Goal: Task Accomplishment & Management: Manage account settings

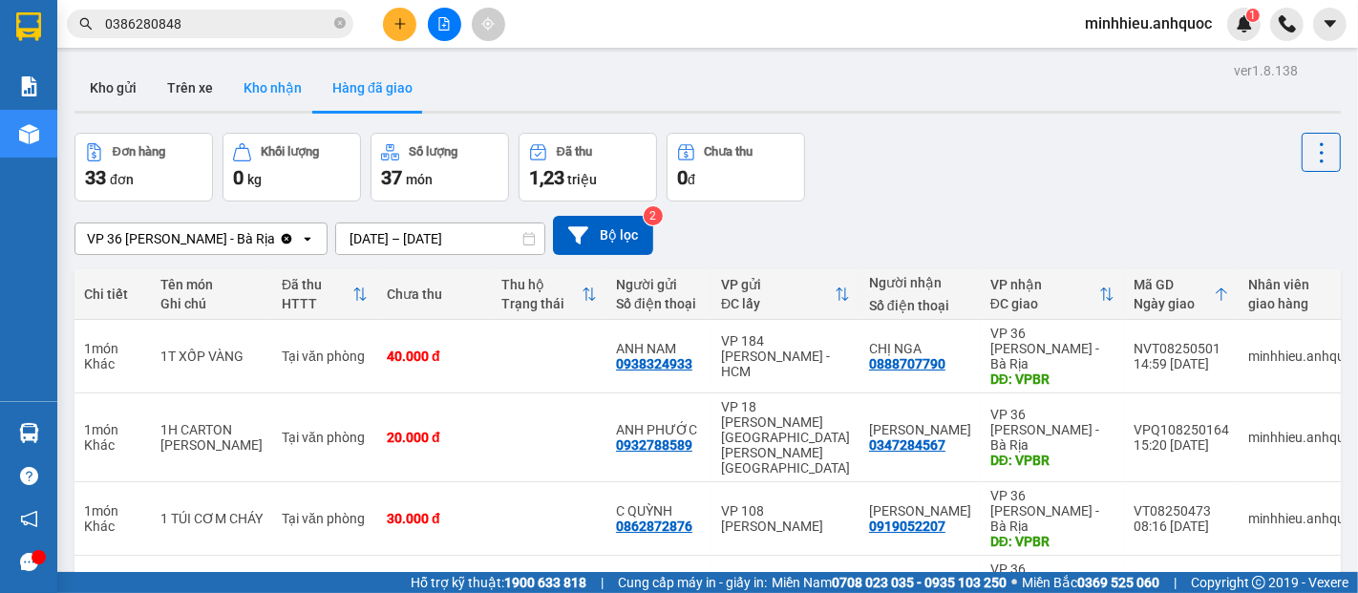
click at [236, 90] on button "Kho nhận" at bounding box center [272, 88] width 89 height 46
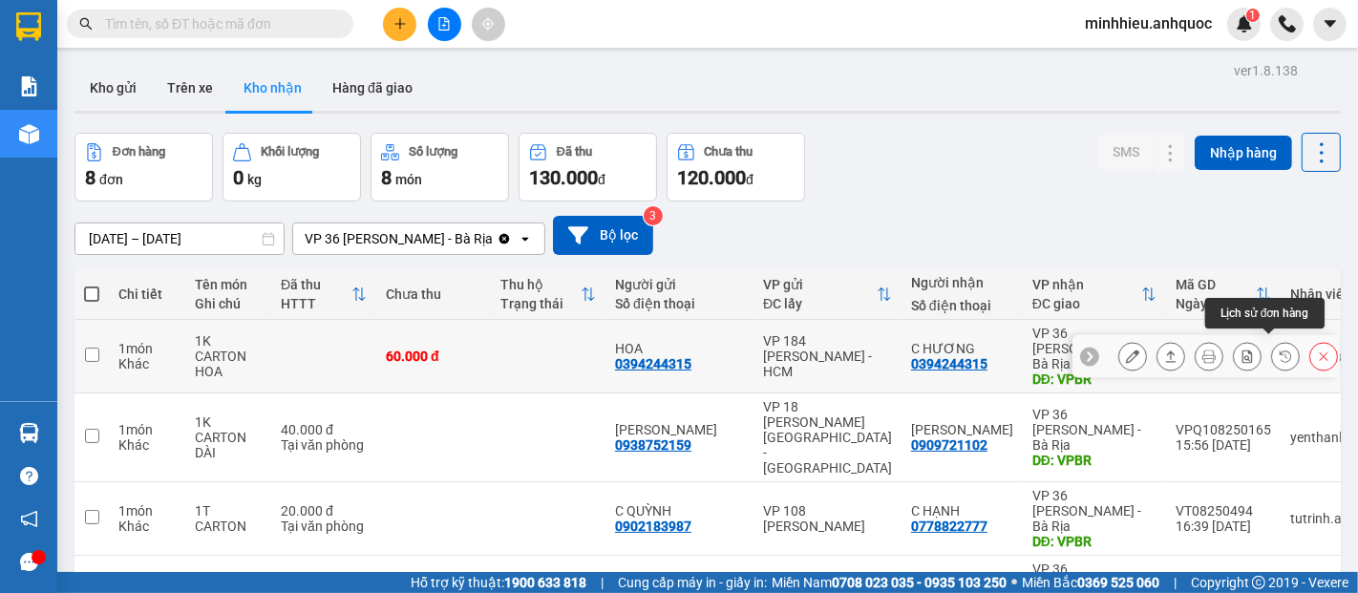
click at [1279, 354] on icon at bounding box center [1285, 356] width 13 height 13
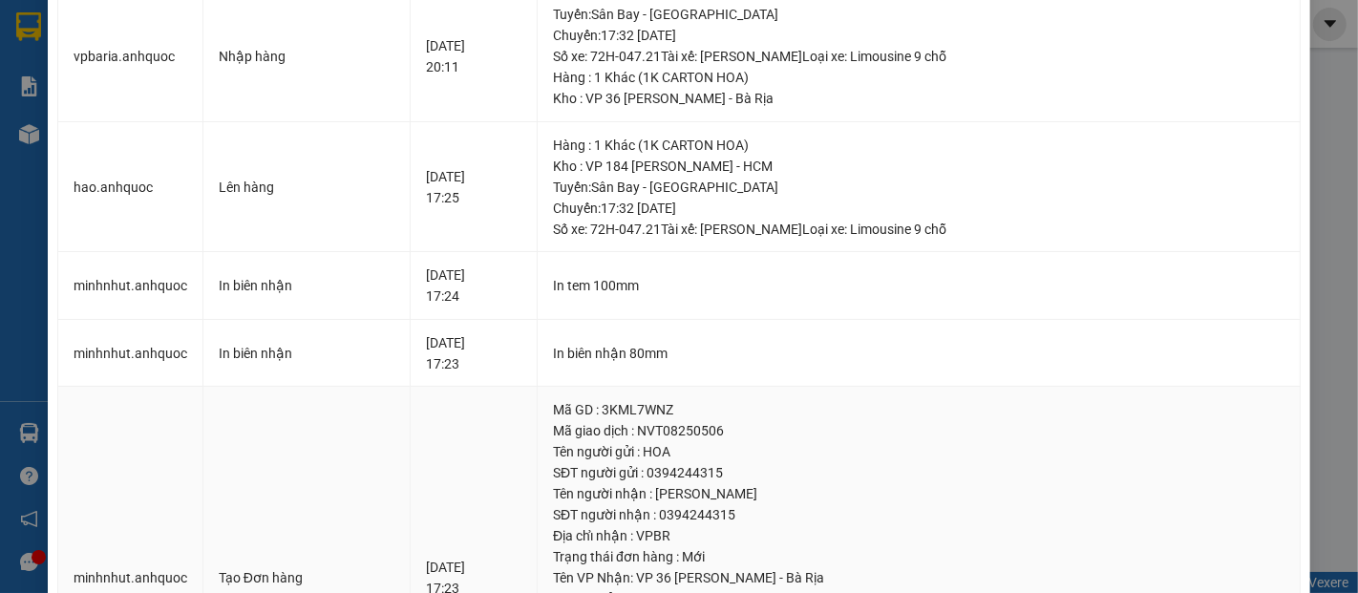
scroll to position [318, 0]
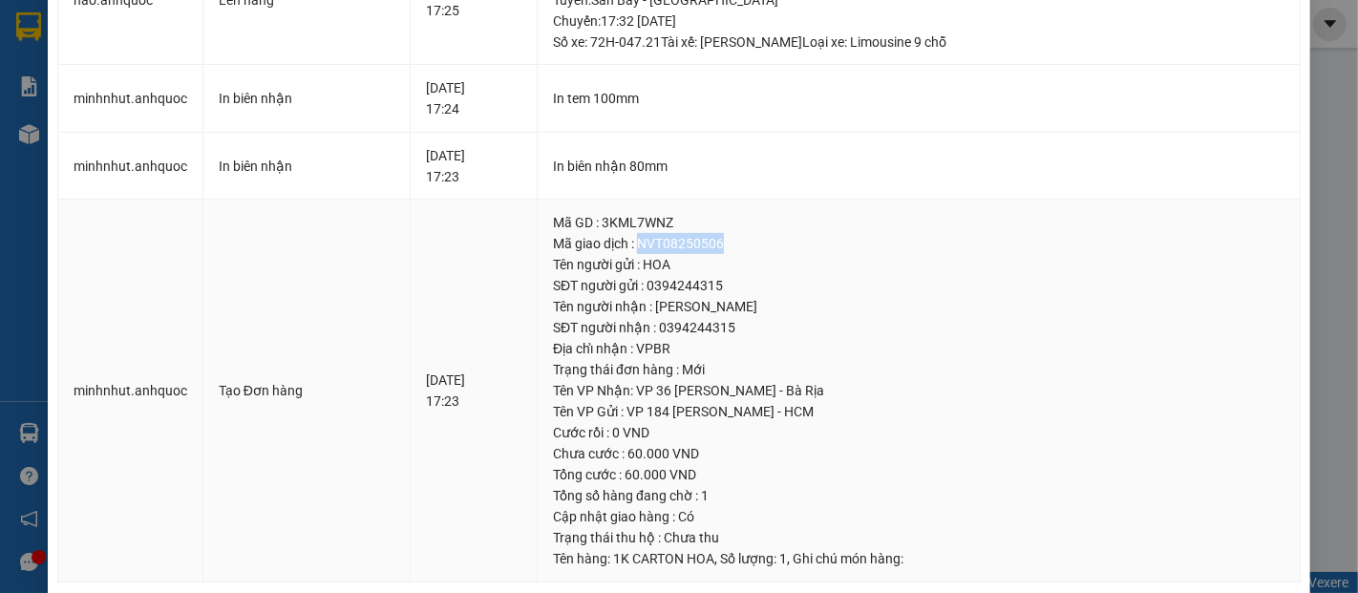
drag, startPoint x: 648, startPoint y: 243, endPoint x: 772, endPoint y: 244, distance: 124.2
click at [772, 244] on div "Mã giao dịch : NVT08250506" at bounding box center [919, 243] width 732 height 21
copy div "NVT08250506"
drag, startPoint x: 160, startPoint y: 275, endPoint x: 334, endPoint y: 391, distance: 208.7
click at [160, 275] on td "minhnhut.anhquoc" at bounding box center [130, 391] width 145 height 383
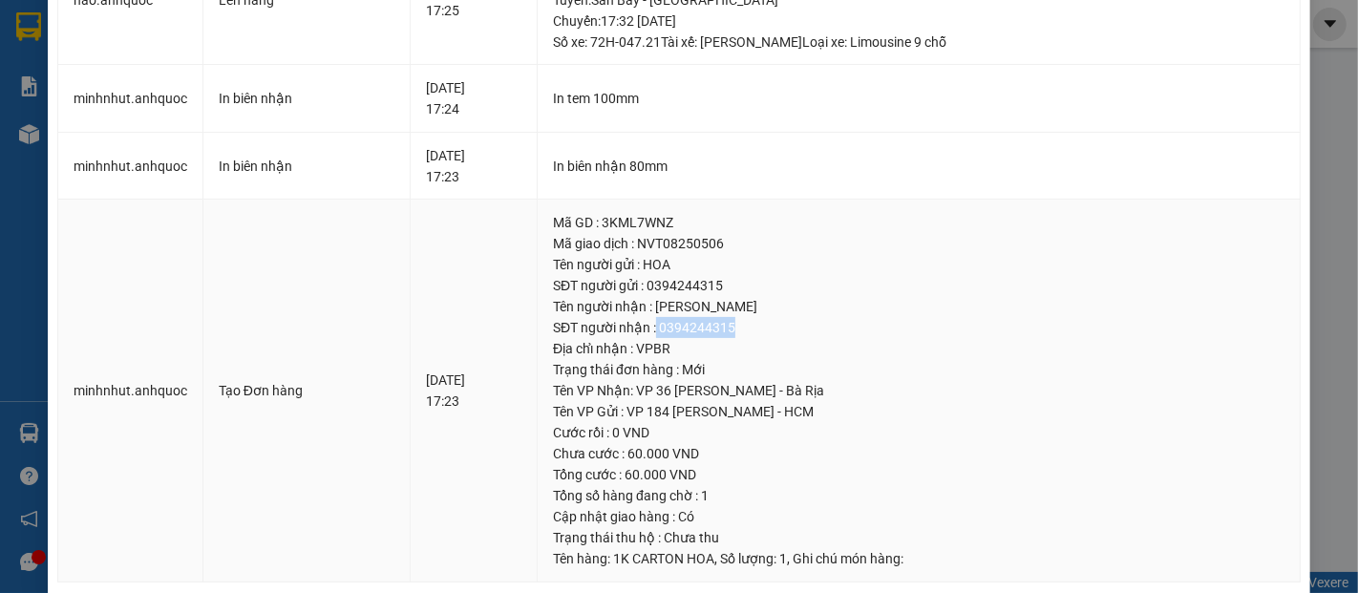
drag, startPoint x: 662, startPoint y: 329, endPoint x: 740, endPoint y: 328, distance: 78.3
click at [740, 328] on div "SĐT người nhận : 0394244315" at bounding box center [919, 327] width 732 height 21
copy div "0394244315"
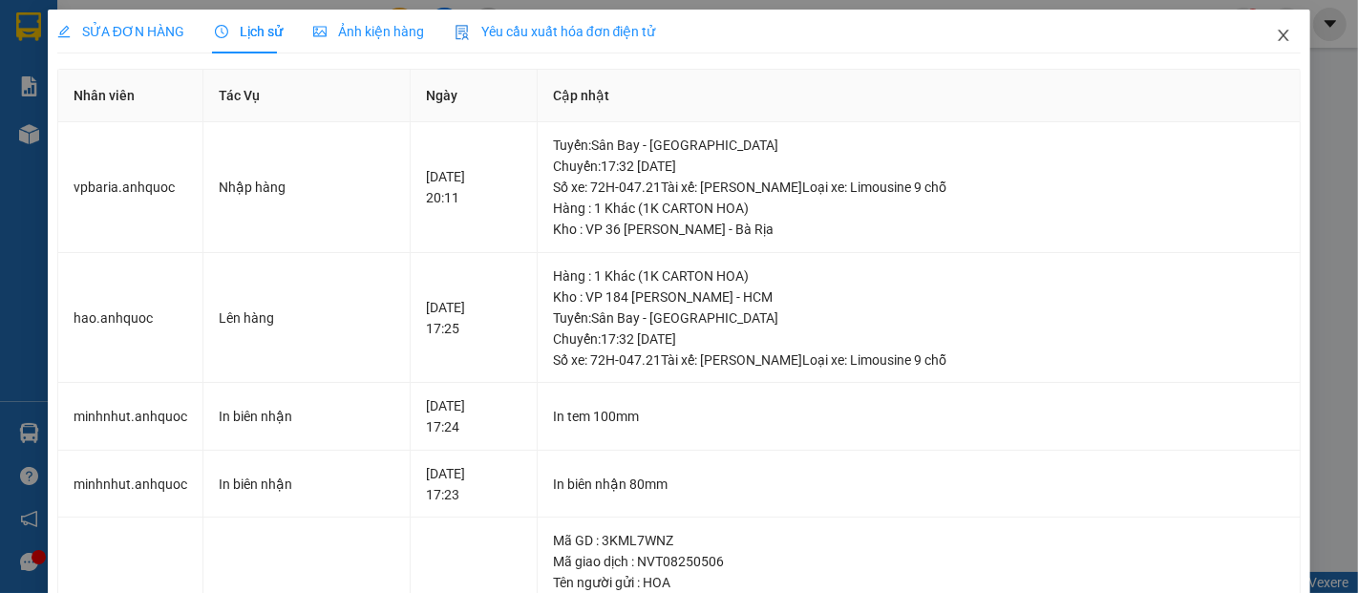
click at [1278, 35] on span "Close" at bounding box center [1283, 36] width 53 height 53
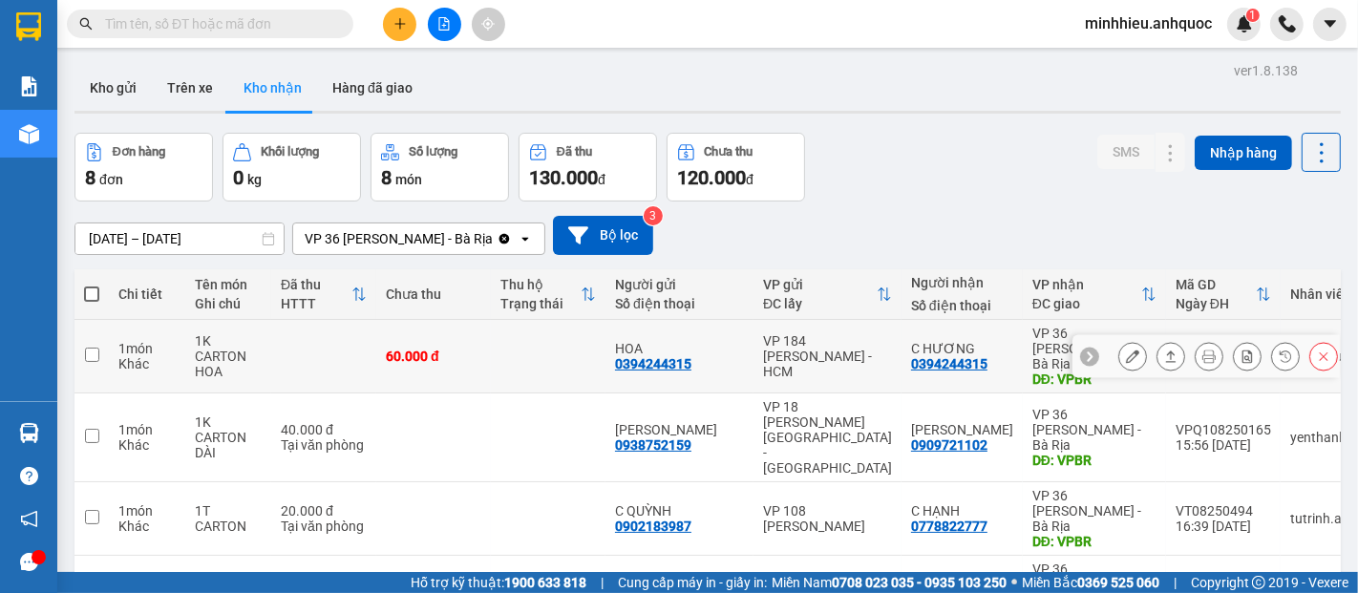
click at [1124, 350] on button at bounding box center [1132, 356] width 27 height 33
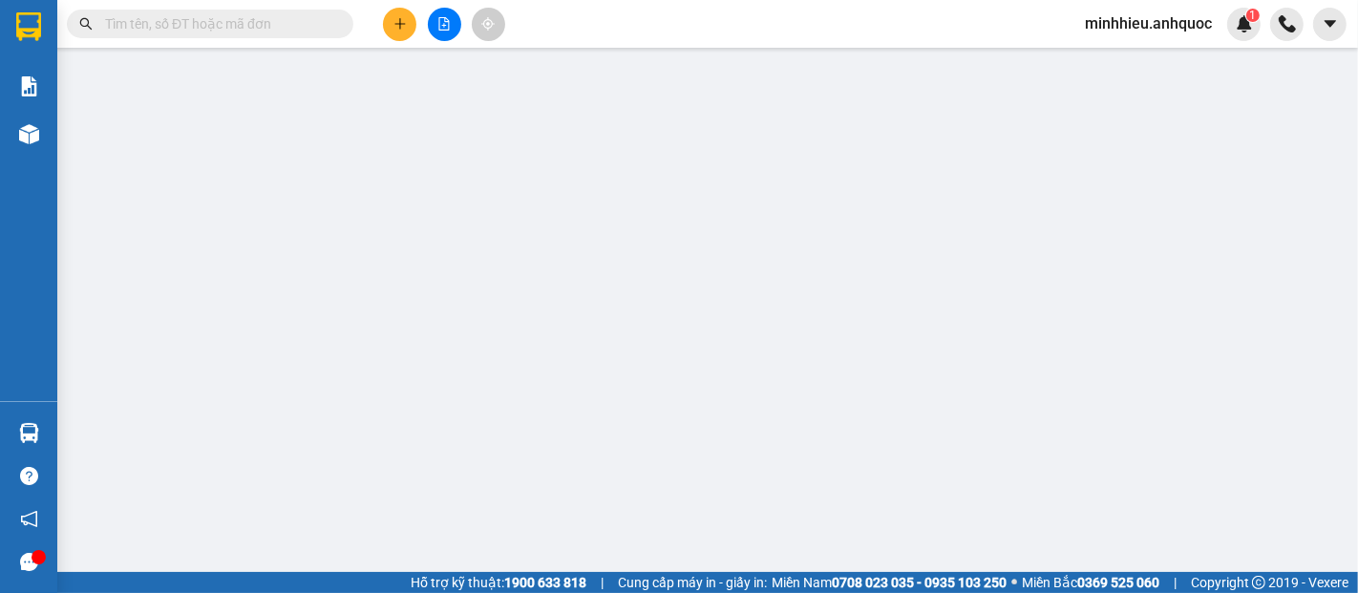
type input "0394244315"
type input "HOA"
type input "0394244315"
type input "C HƯƠNG"
type input "VPBR"
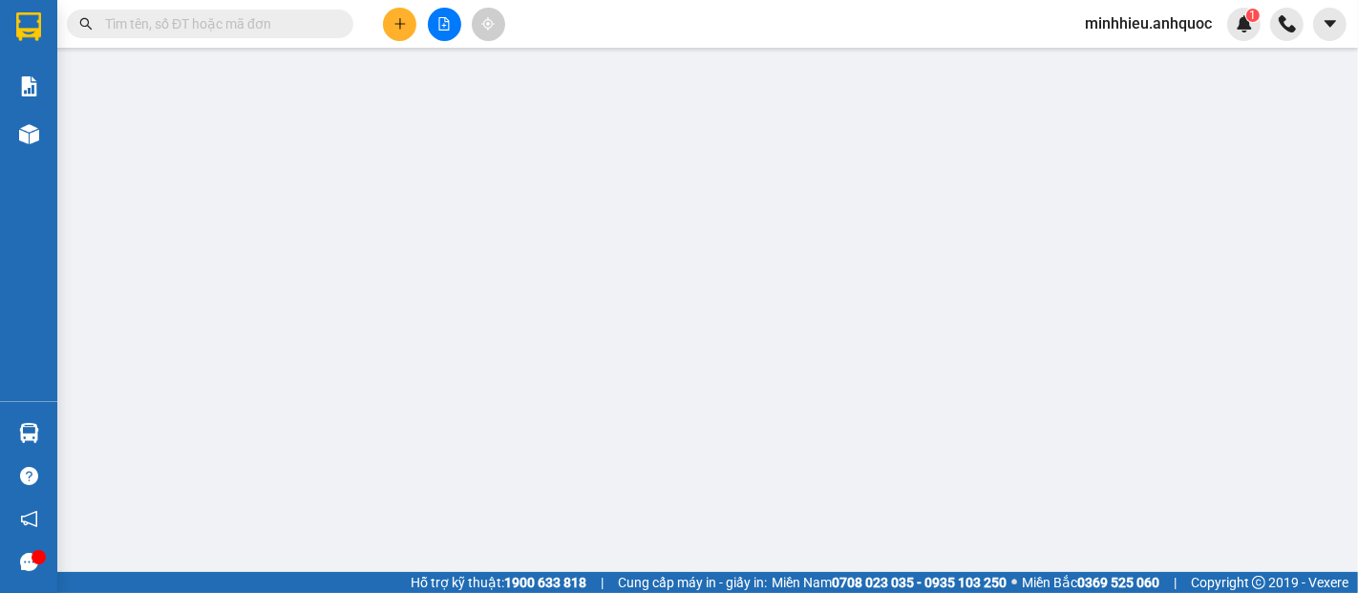
type input "60.000"
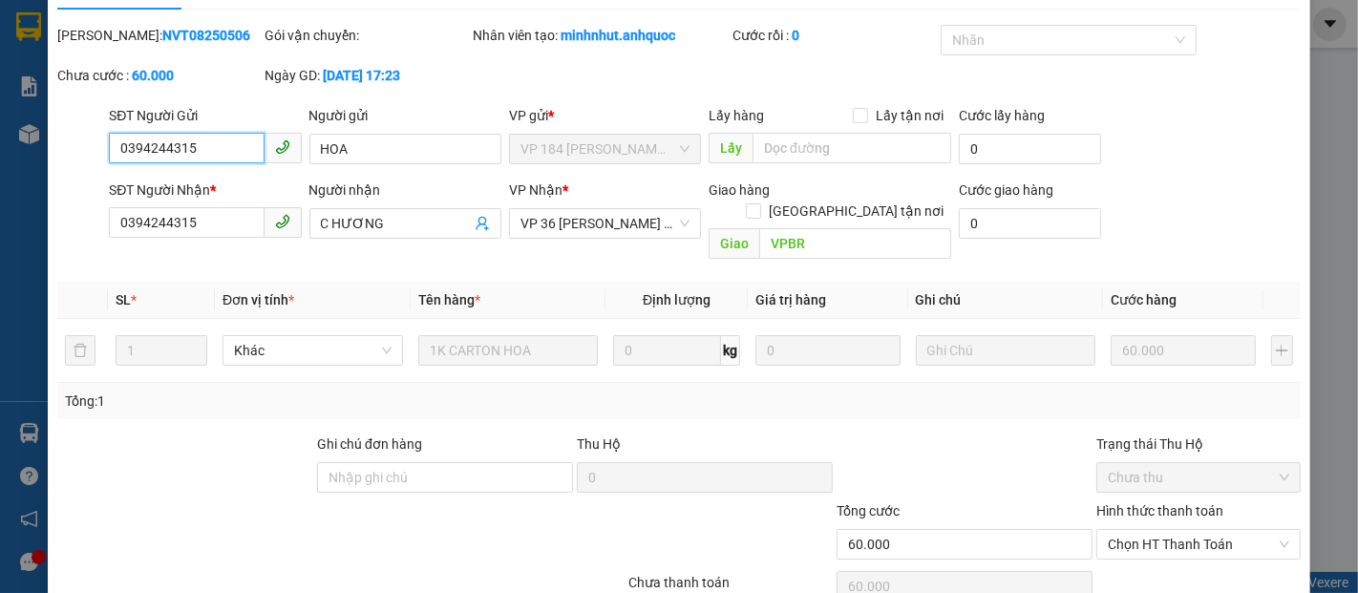
scroll to position [116, 0]
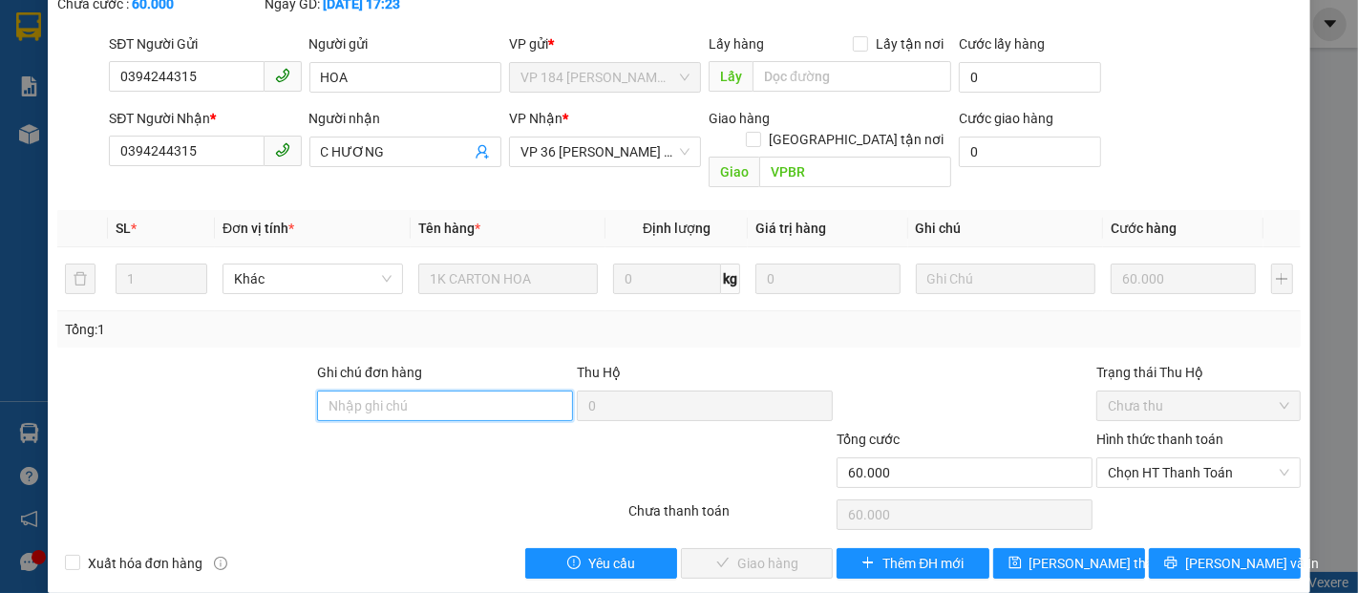
click at [409, 391] on input "Ghi chú đơn hàng" at bounding box center [445, 406] width 256 height 31
click at [1138, 458] on span "Chọn HT Thanh Toán" at bounding box center [1198, 472] width 181 height 29
type input "CK SCB 15/08"
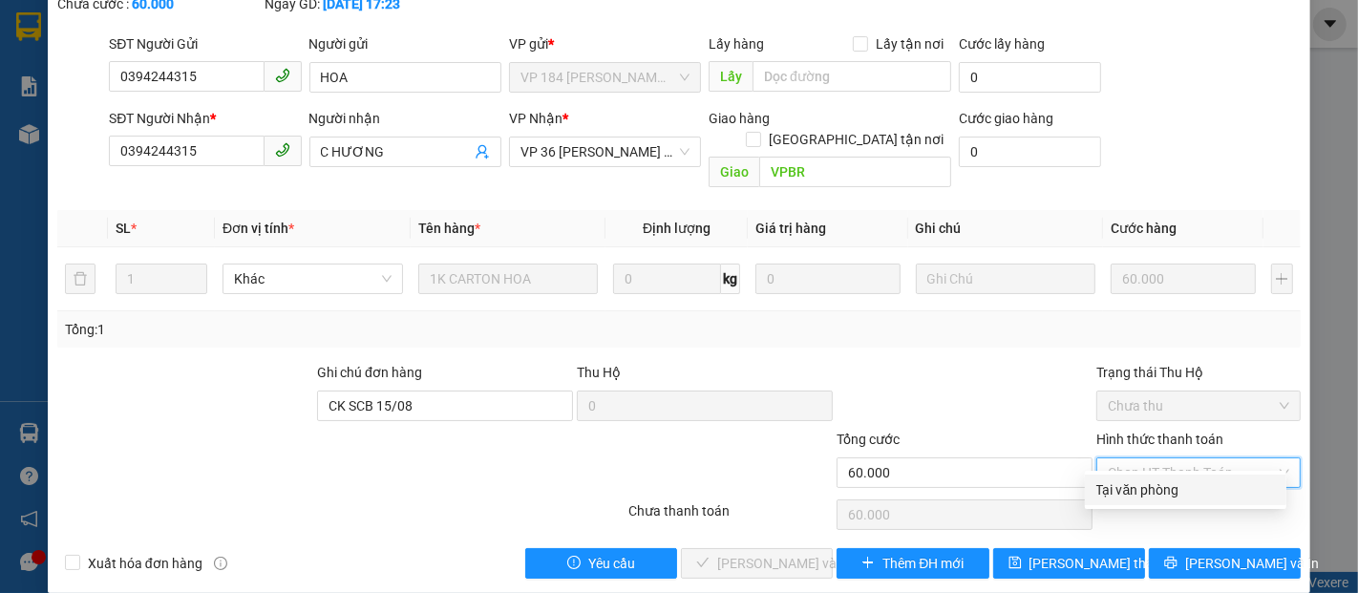
drag, startPoint x: 1138, startPoint y: 485, endPoint x: 1094, endPoint y: 507, distance: 50.0
click at [1138, 484] on div "Tại văn phòng" at bounding box center [1185, 489] width 179 height 21
type input "0"
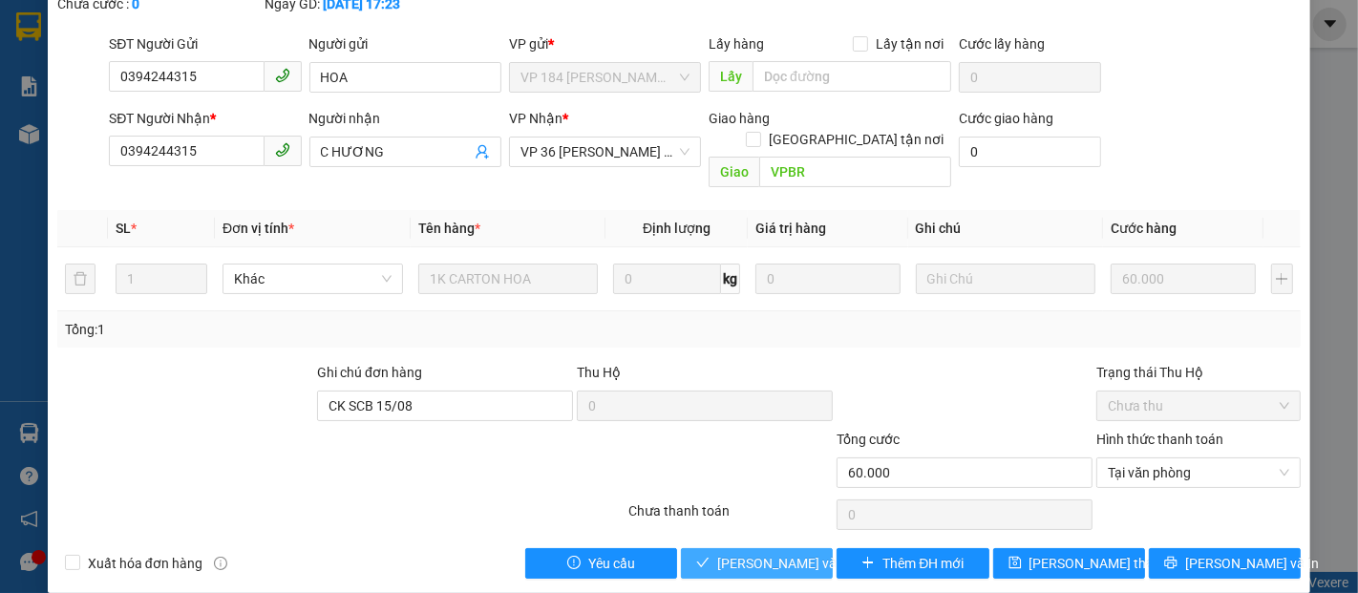
drag, startPoint x: 774, startPoint y: 551, endPoint x: 743, endPoint y: 551, distance: 30.6
click at [772, 554] on button "Lưu và Giao hàng" at bounding box center [757, 563] width 152 height 31
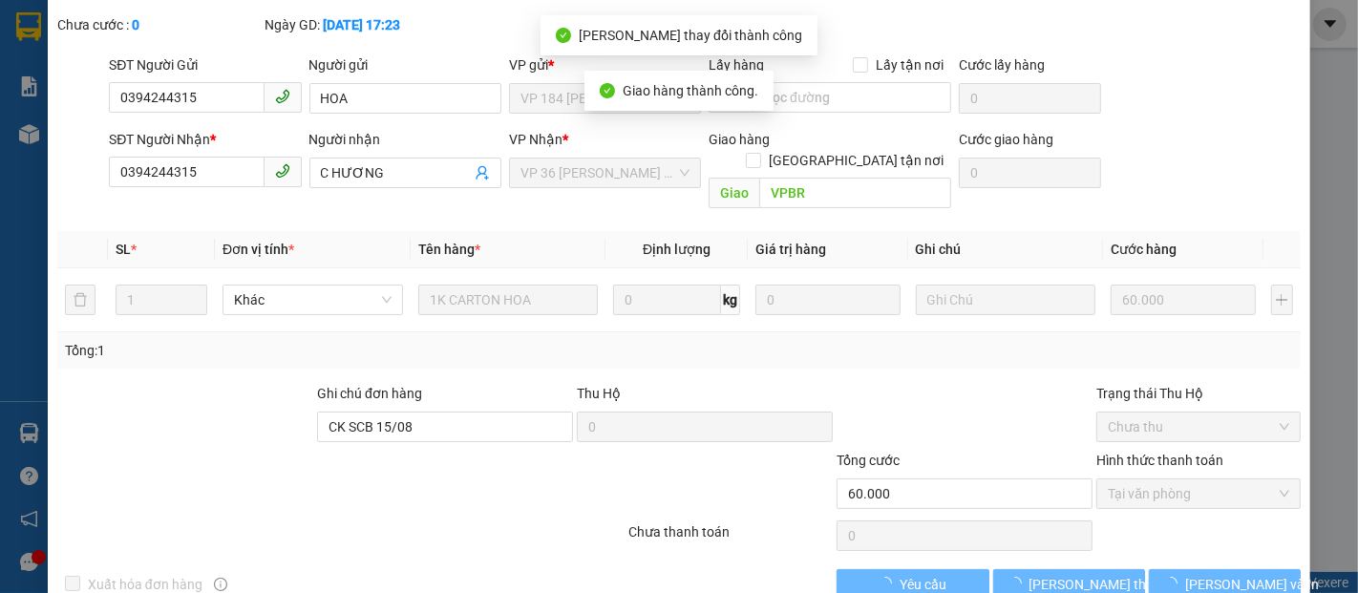
scroll to position [138, 0]
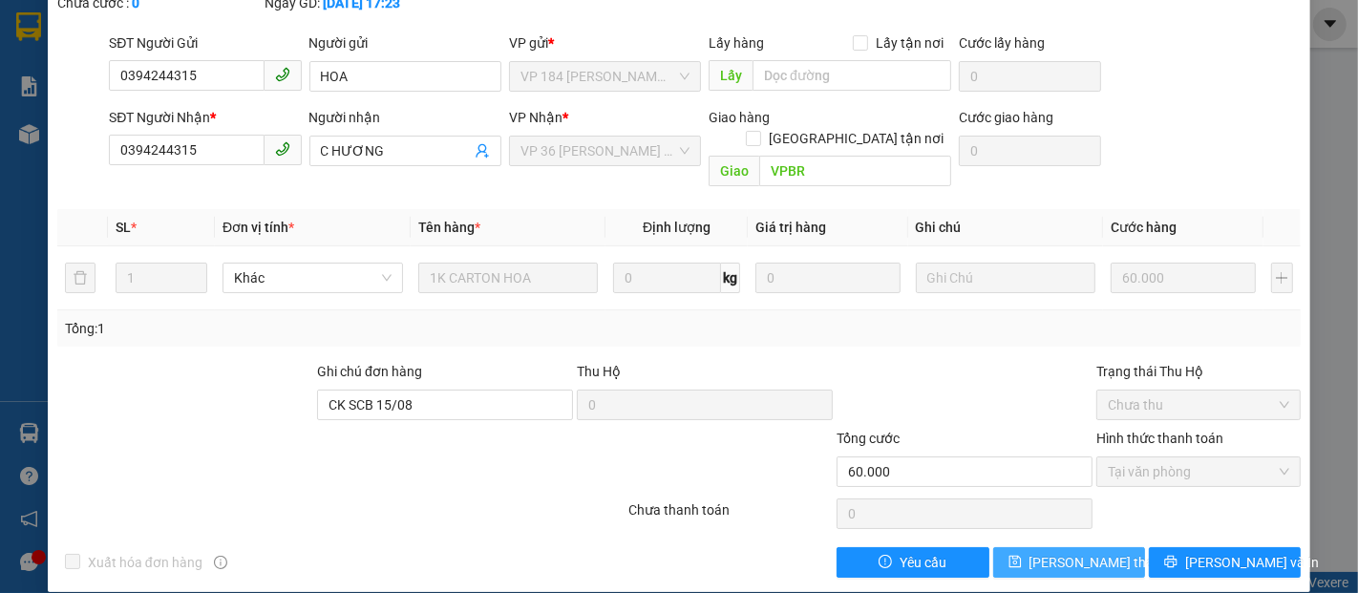
click at [1089, 552] on span "Lưu thay đổi" at bounding box center [1106, 562] width 153 height 21
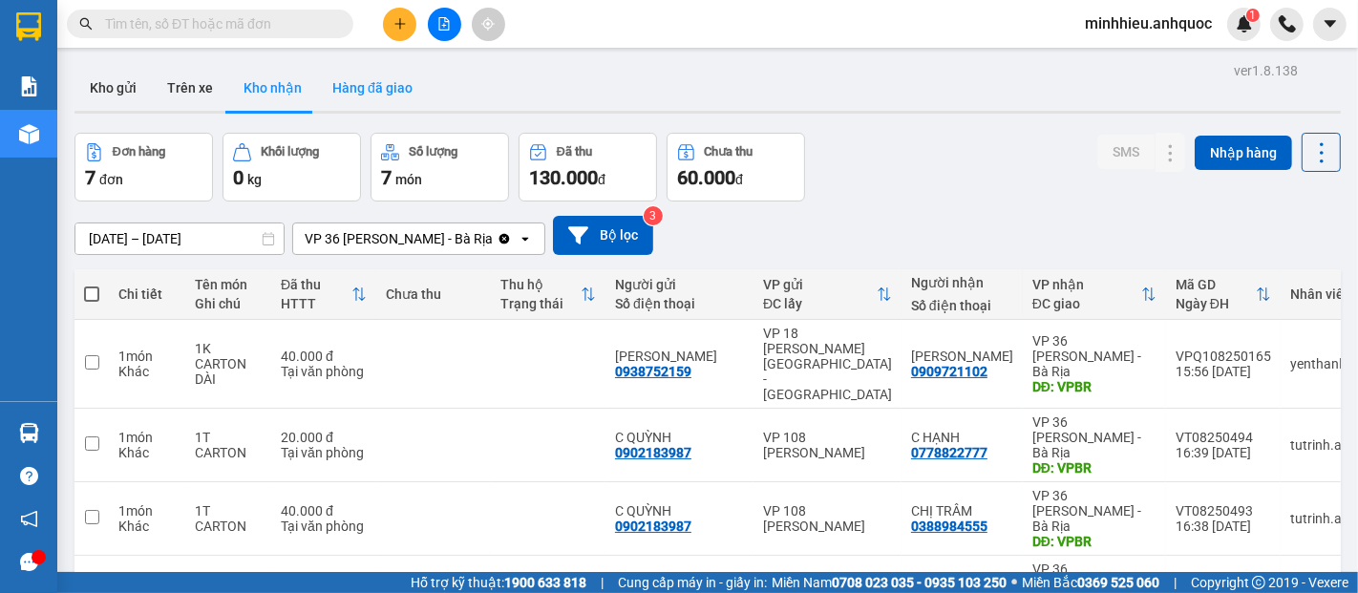
click at [372, 84] on button "Hàng đã giao" at bounding box center [372, 88] width 111 height 46
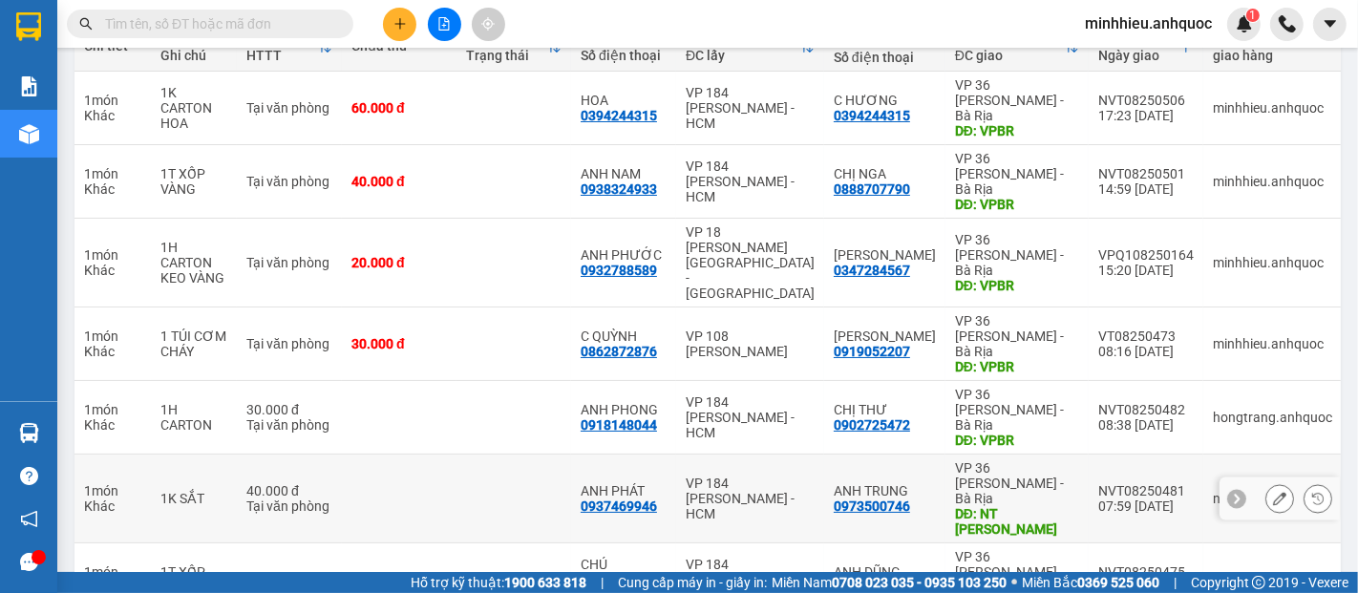
scroll to position [202, 0]
